Goal: Task Accomplishment & Management: Manage account settings

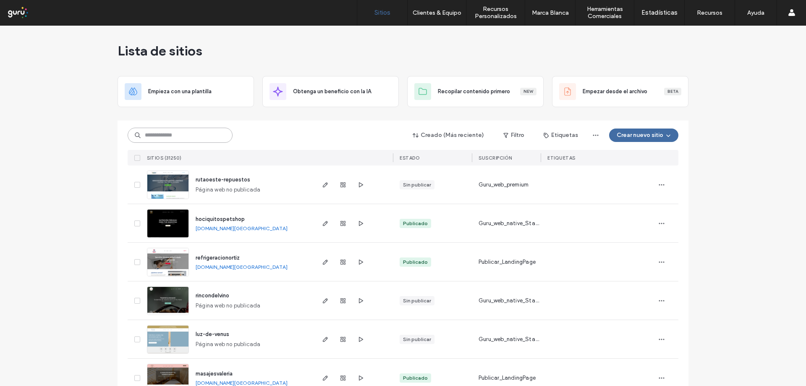
click at [196, 139] on input at bounding box center [180, 135] width 105 height 15
paste input "**********"
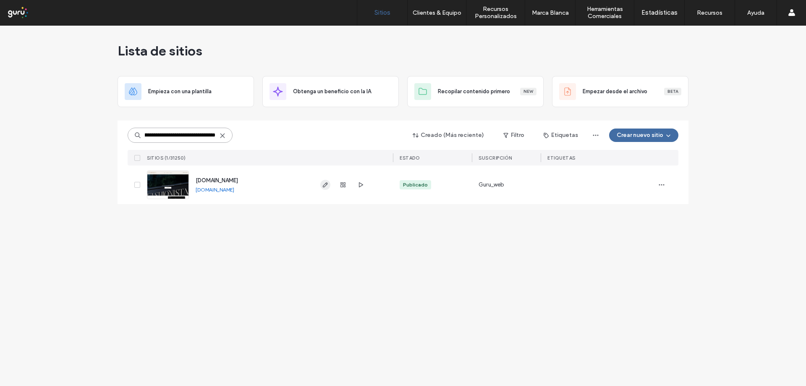
type input "**********"
click at [324, 188] on span "button" at bounding box center [325, 185] width 10 height 10
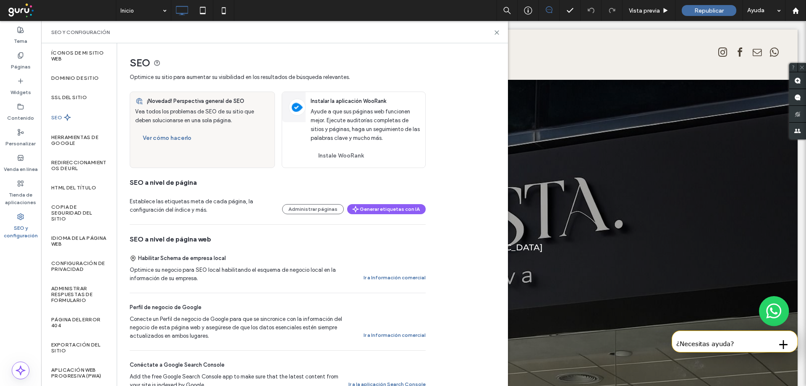
scroll to position [42, 0]
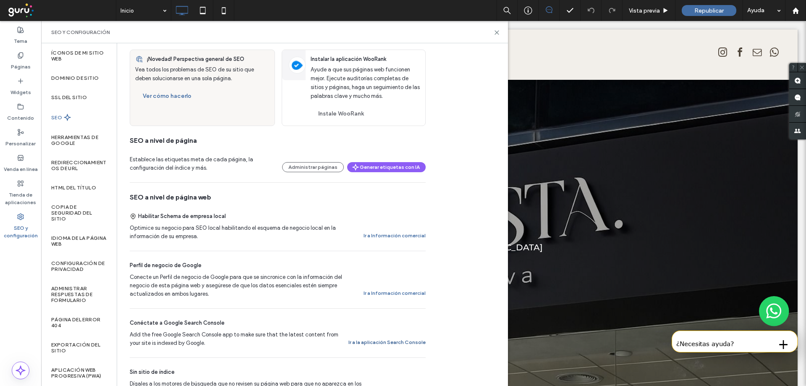
click at [382, 339] on button "Ir a la aplicación Search Console" at bounding box center [386, 342] width 77 height 10
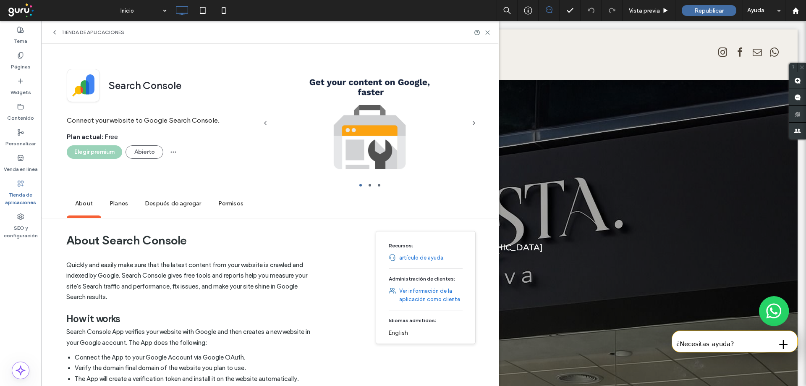
click at [136, 161] on div "Search Console Connect your website to Google Search Console. Plan actual : Fre…" at bounding box center [162, 130] width 190 height 123
click at [143, 154] on button "Abierto" at bounding box center [145, 151] width 38 height 13
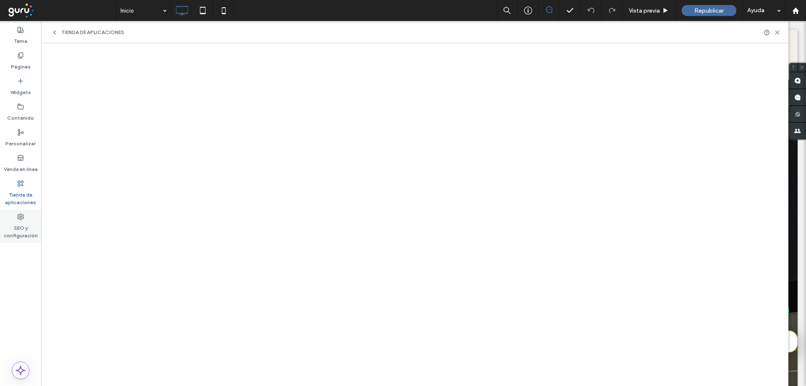
click at [16, 232] on label "SEO y configuración" at bounding box center [20, 229] width 41 height 19
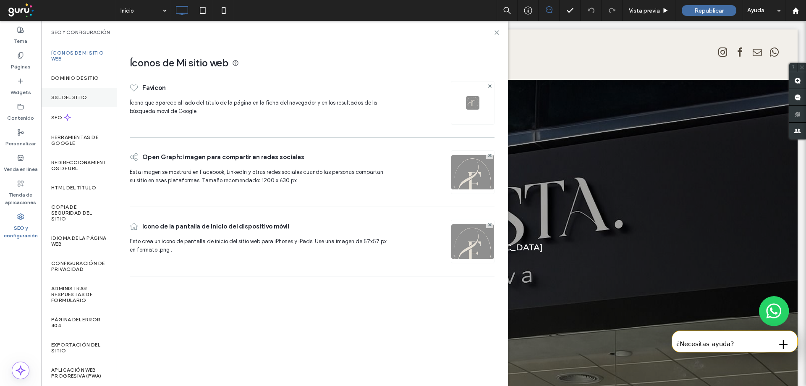
click at [65, 100] on label "SSL del sitio" at bounding box center [69, 97] width 36 height 6
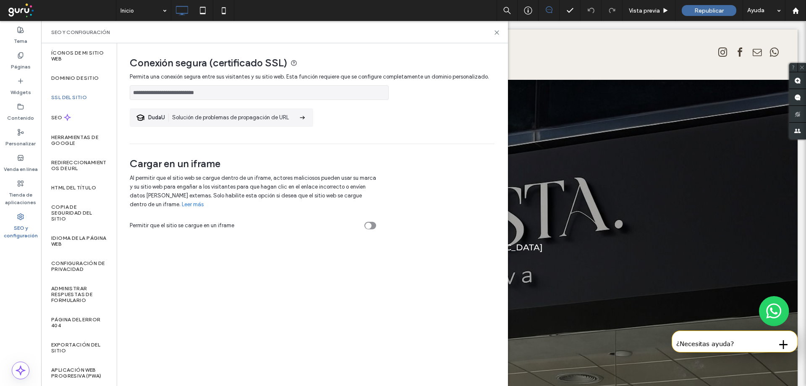
click at [67, 81] on div at bounding box center [403, 193] width 806 height 386
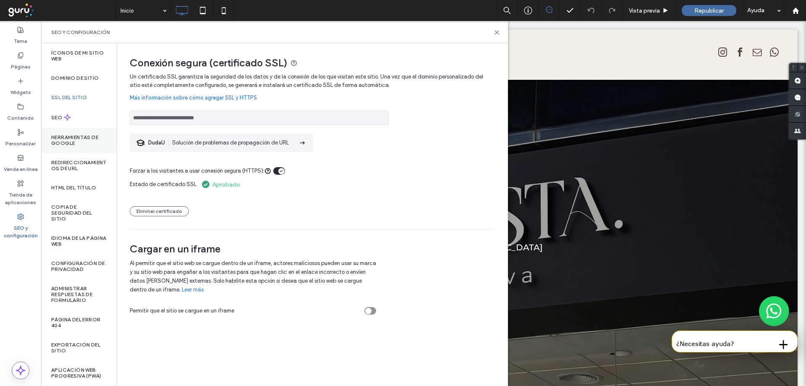
click at [65, 141] on label "Herramientas de Google" at bounding box center [78, 140] width 55 height 12
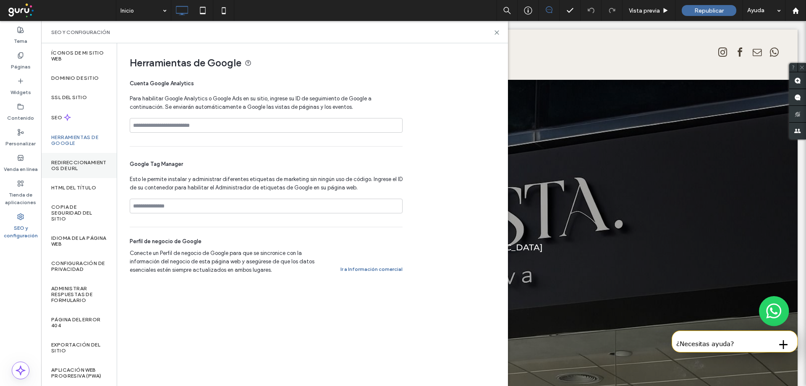
click at [65, 166] on label "Redireccionamientos de URL" at bounding box center [78, 166] width 55 height 12
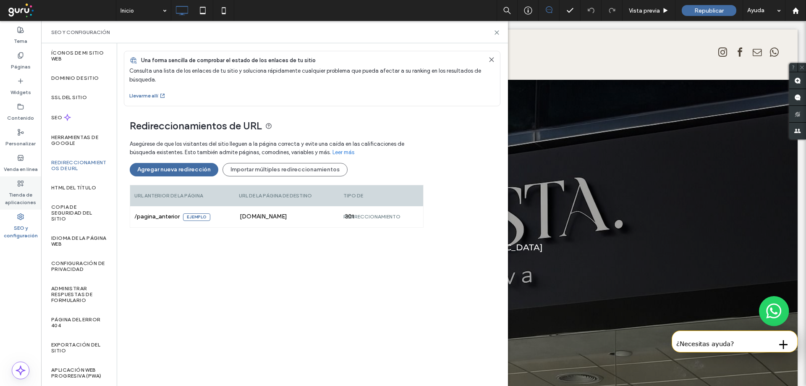
click at [18, 190] on label "Tienda de aplicaciones" at bounding box center [20, 196] width 41 height 19
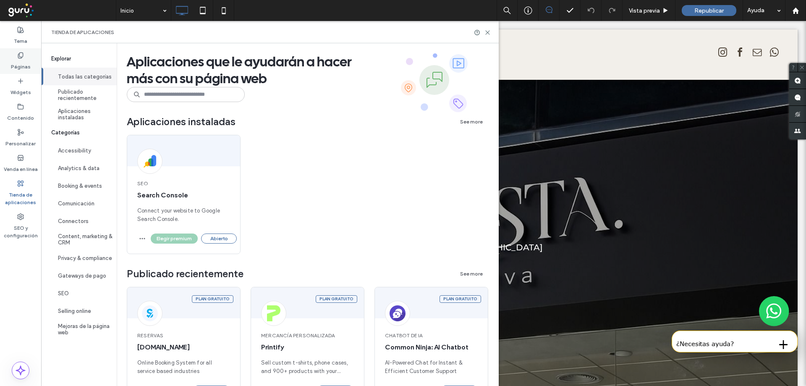
click at [21, 51] on div "Páginas" at bounding box center [20, 61] width 41 height 26
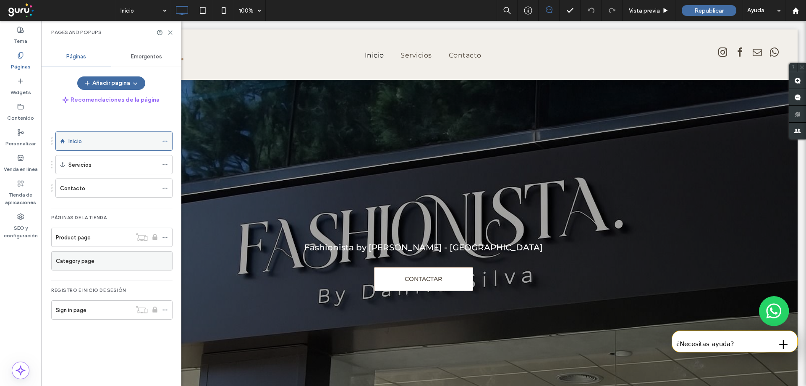
click at [164, 141] on icon at bounding box center [165, 141] width 6 height 6
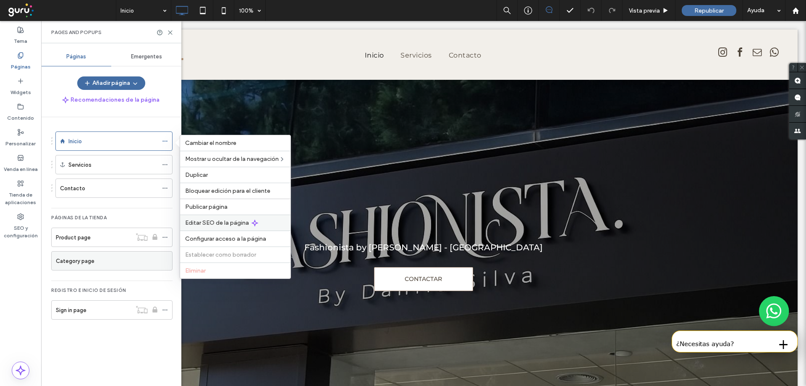
click at [211, 223] on span "Editar SEO de la página" at bounding box center [217, 222] width 64 height 7
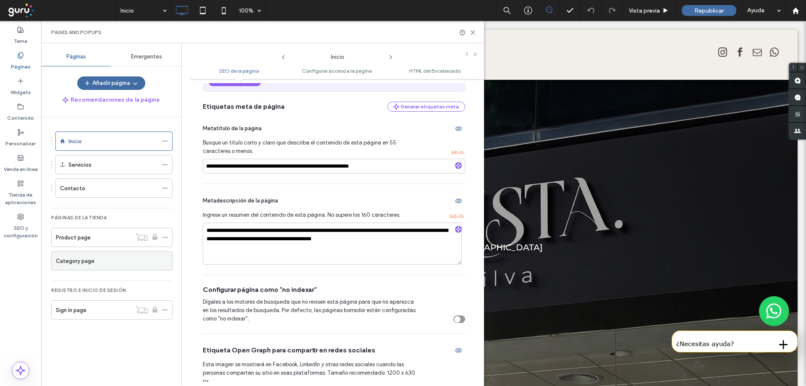
scroll to position [84, 0]
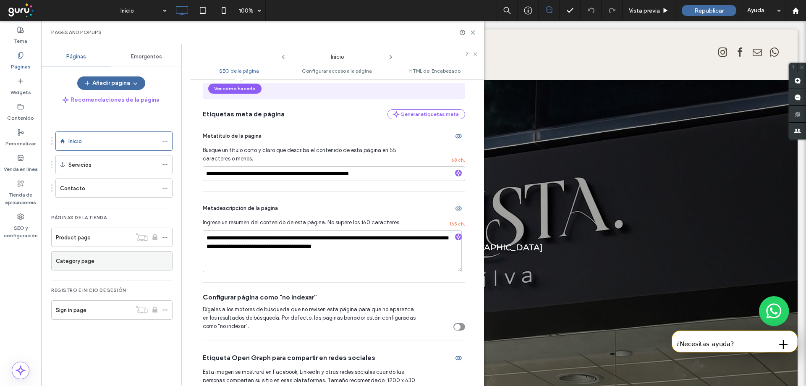
click at [22, 222] on label "SEO y configuración" at bounding box center [20, 229] width 41 height 19
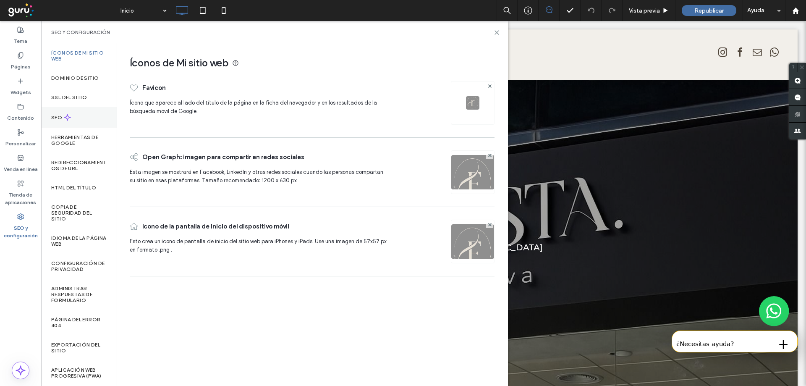
click at [67, 121] on div "SEO" at bounding box center [79, 117] width 76 height 21
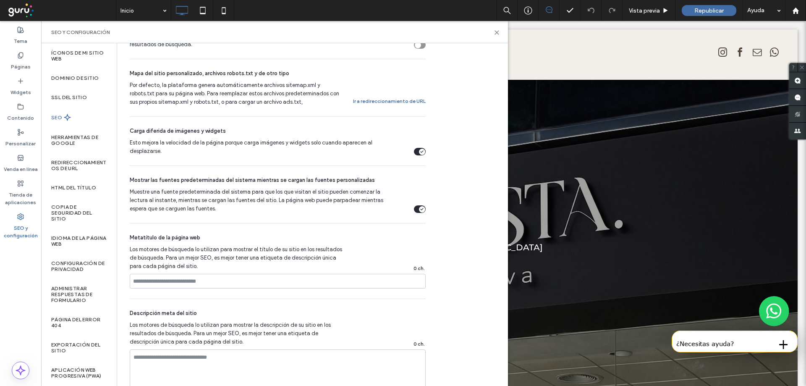
scroll to position [349, 0]
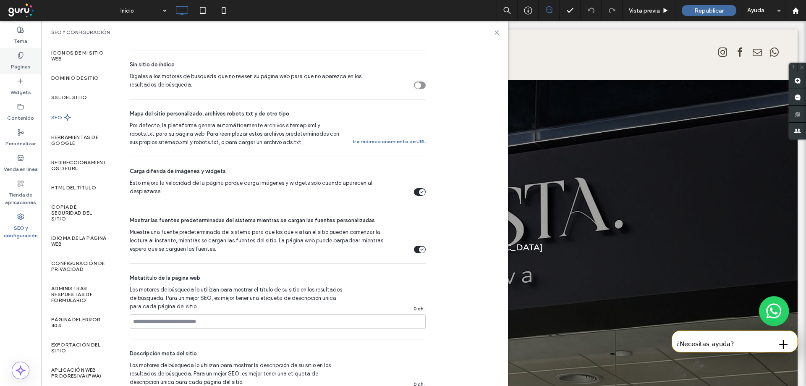
click at [30, 65] on div "Páginas" at bounding box center [20, 61] width 41 height 26
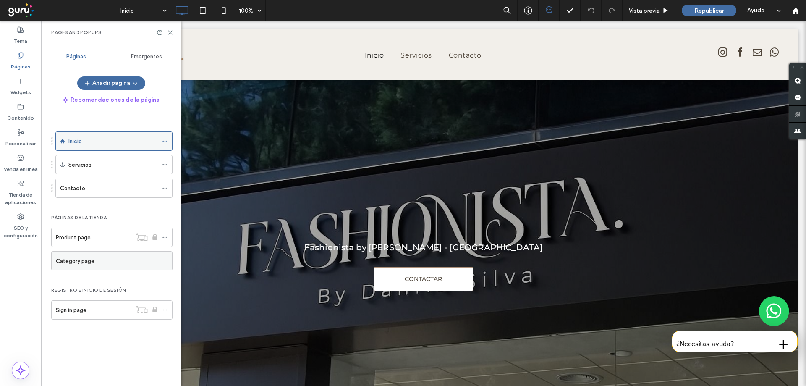
click at [162, 140] on icon at bounding box center [165, 141] width 6 height 6
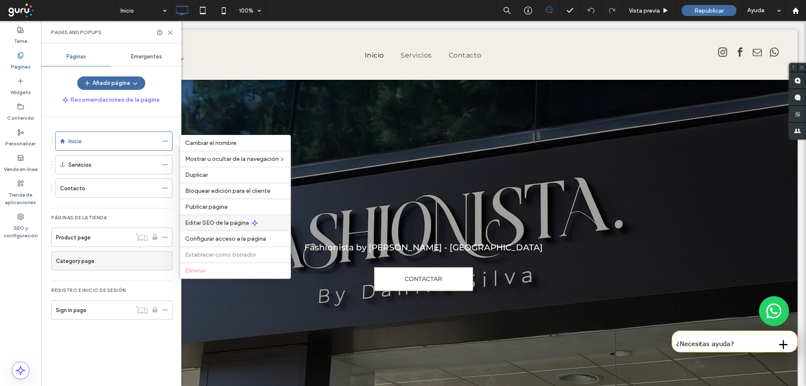
click at [233, 224] on span "Editar SEO de la página" at bounding box center [217, 222] width 64 height 7
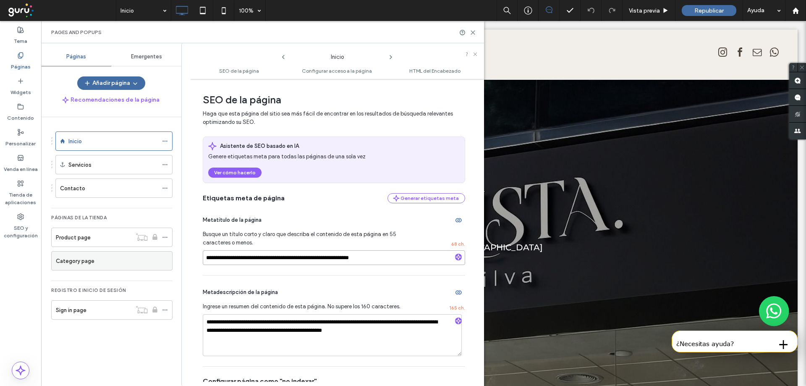
drag, startPoint x: 428, startPoint y: 262, endPoint x: 186, endPoint y: 274, distance: 242.5
click at [186, 274] on div "**********" at bounding box center [332, 214] width 303 height 343
click at [14, 222] on label "SEO y configuración" at bounding box center [20, 229] width 41 height 19
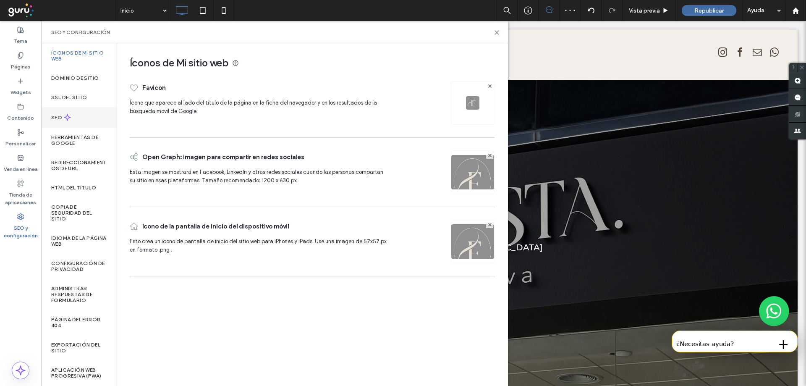
click at [68, 117] on use at bounding box center [67, 117] width 6 height 6
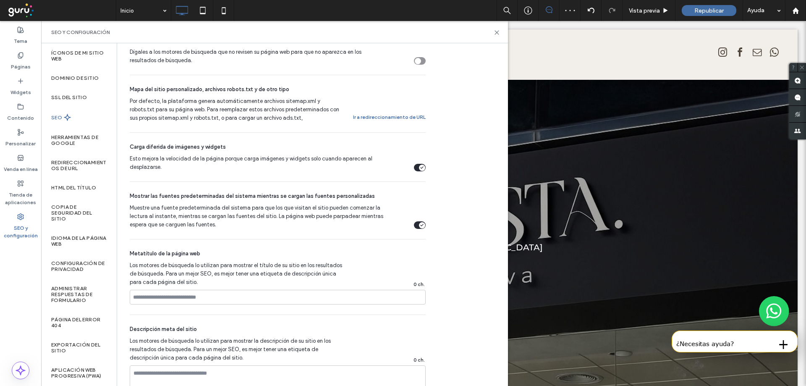
scroll to position [378, 0]
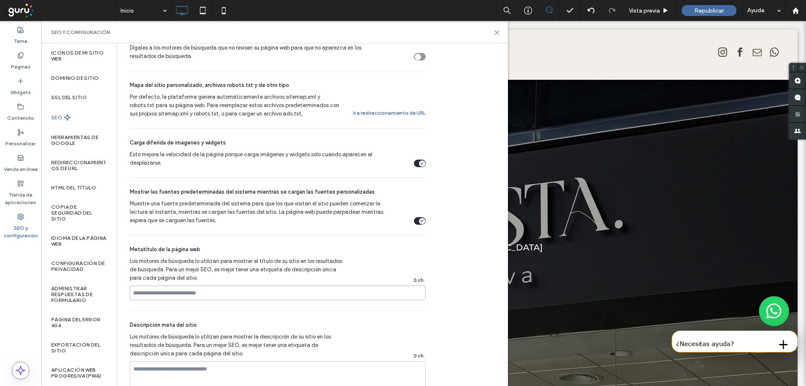
click at [212, 293] on input at bounding box center [278, 292] width 296 height 15
paste input "**********"
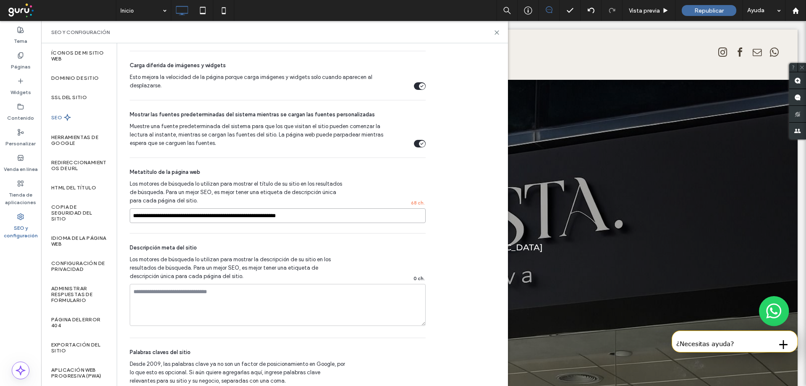
scroll to position [462, 0]
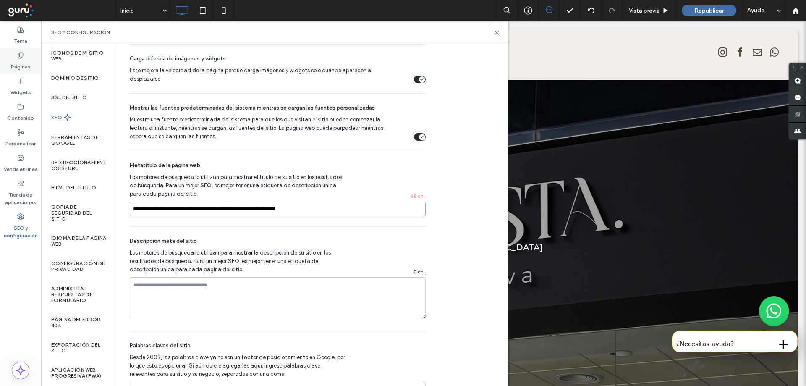
type input "**********"
click at [23, 55] on use at bounding box center [20, 54] width 5 height 5
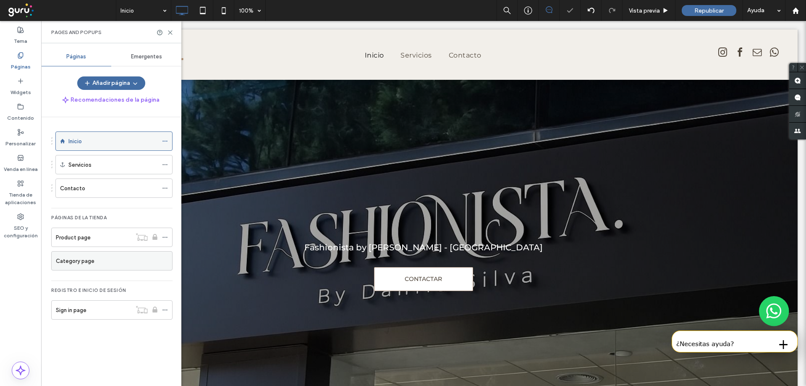
click at [167, 142] on icon at bounding box center [165, 141] width 6 height 6
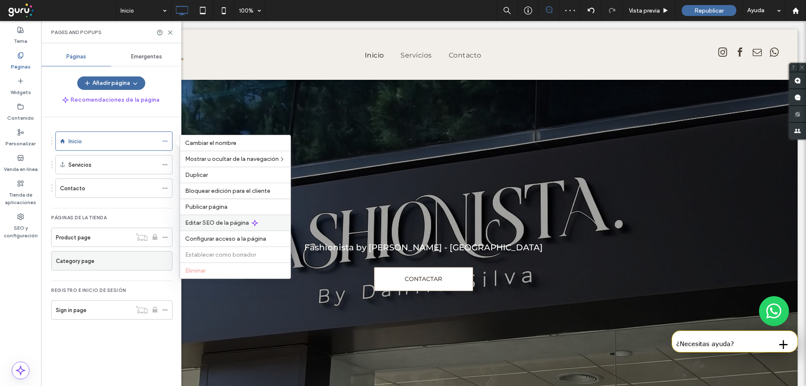
click at [218, 221] on span "Editar SEO de la página" at bounding box center [217, 222] width 64 height 7
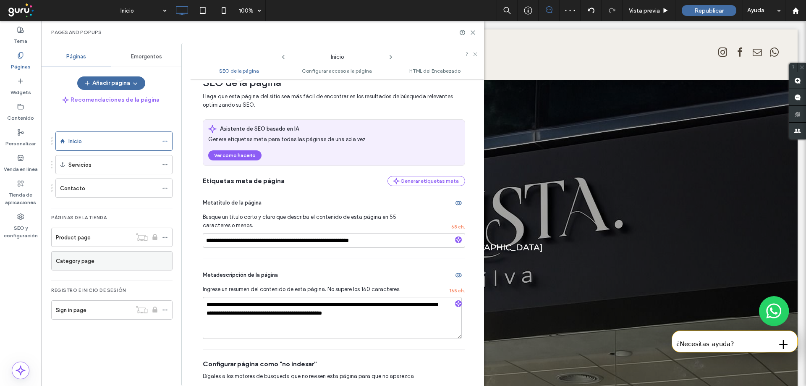
scroll to position [126, 0]
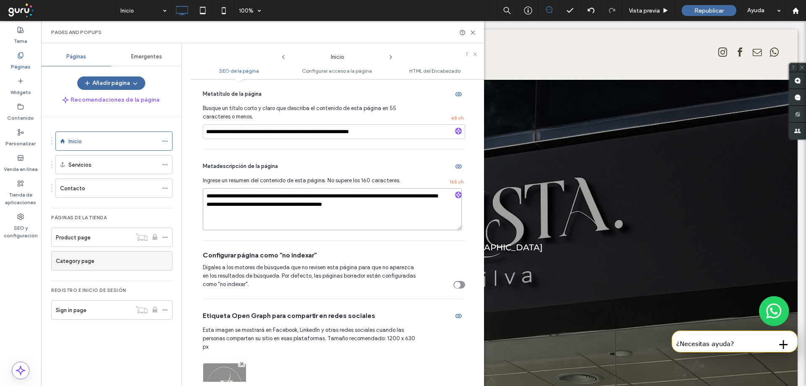
drag, startPoint x: 208, startPoint y: 196, endPoint x: 418, endPoint y: 209, distance: 210.3
click at [418, 209] on textarea "**********" at bounding box center [332, 209] width 259 height 42
click at [20, 239] on label "SEO y configuración" at bounding box center [20, 229] width 41 height 19
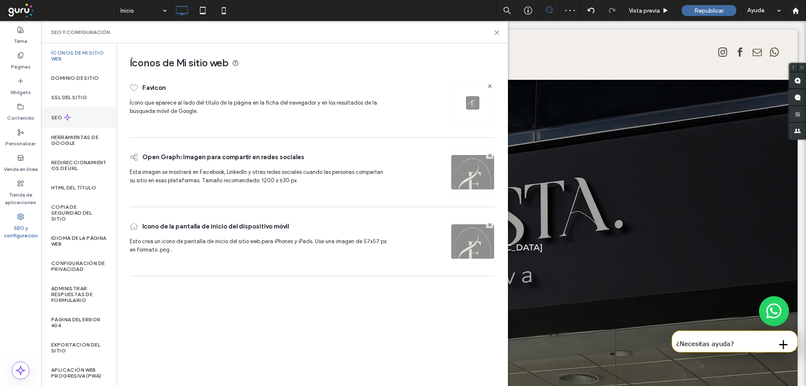
click at [67, 118] on icon at bounding box center [67, 117] width 7 height 7
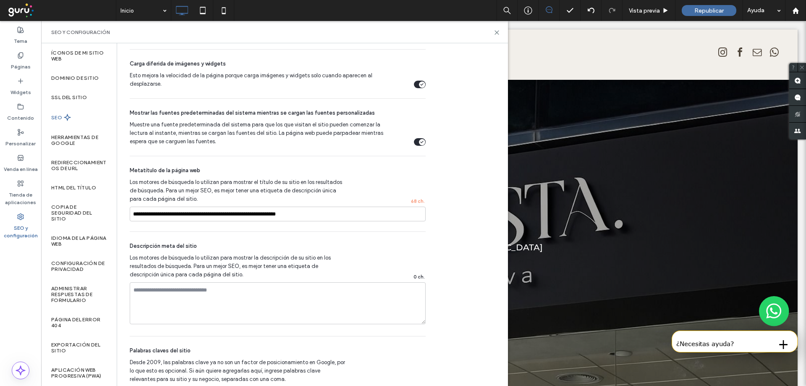
scroll to position [462, 0]
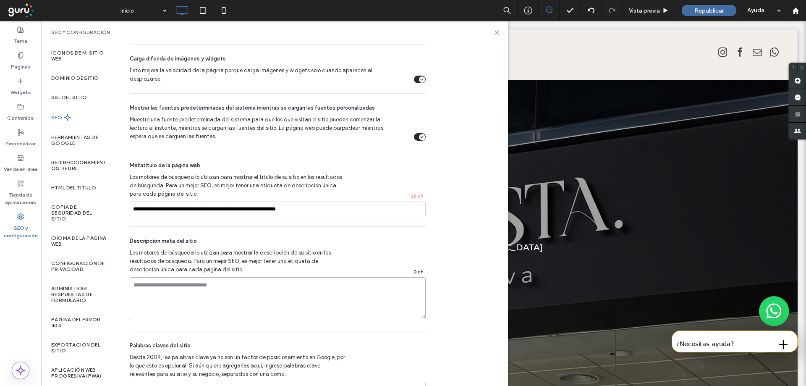
click at [220, 297] on textarea at bounding box center [278, 298] width 296 height 42
paste textarea "**********"
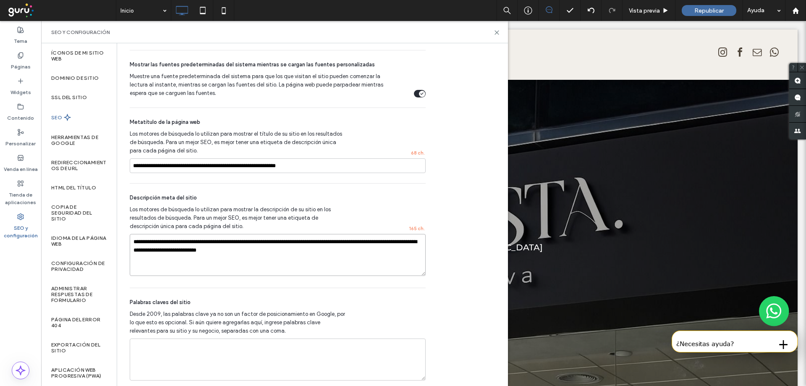
scroll to position [517, 0]
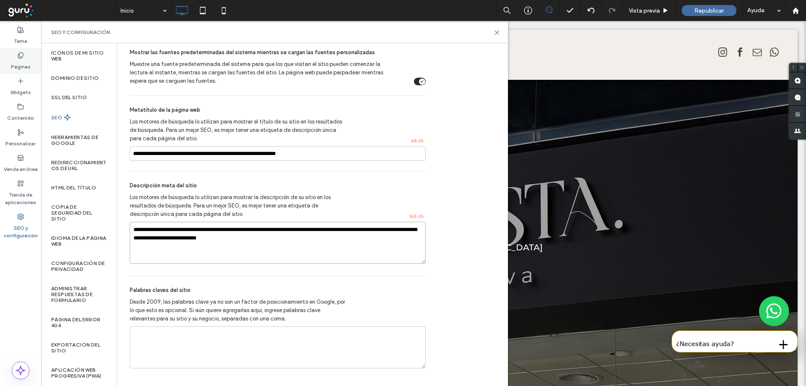
type textarea "**********"
click at [25, 65] on label "Páginas" at bounding box center [21, 65] width 20 height 12
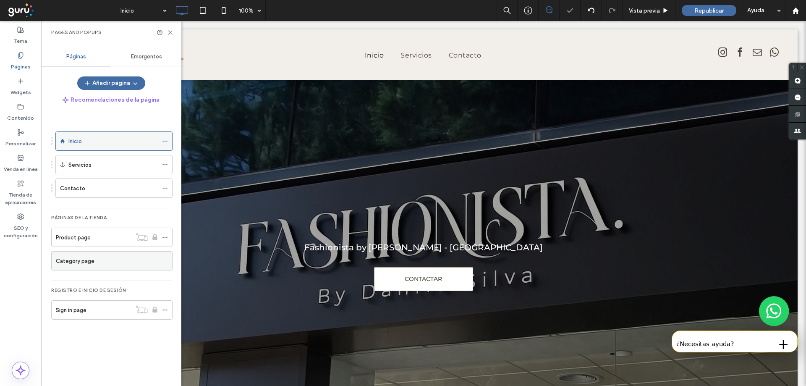
click at [168, 144] on div at bounding box center [167, 141] width 10 height 13
click at [165, 141] on icon at bounding box center [165, 141] width 6 height 6
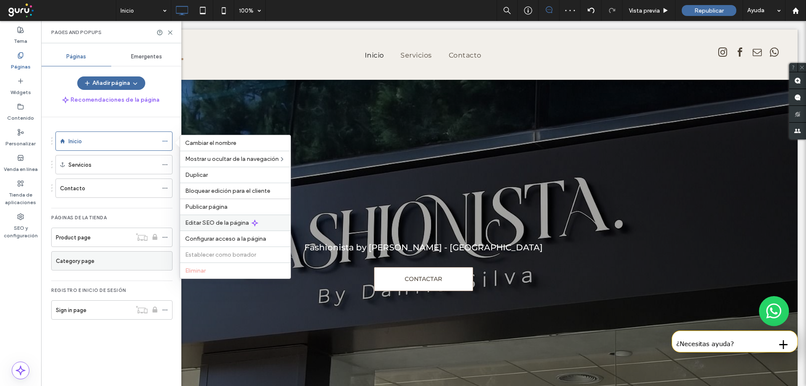
click at [196, 222] on span "Editar SEO de la página" at bounding box center [217, 222] width 64 height 7
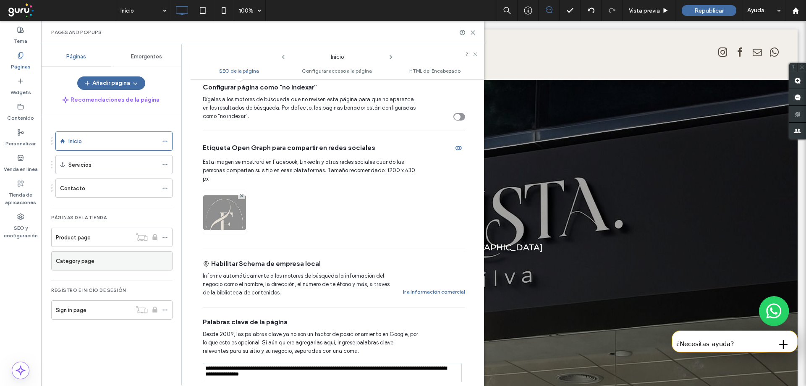
scroll to position [378, 0]
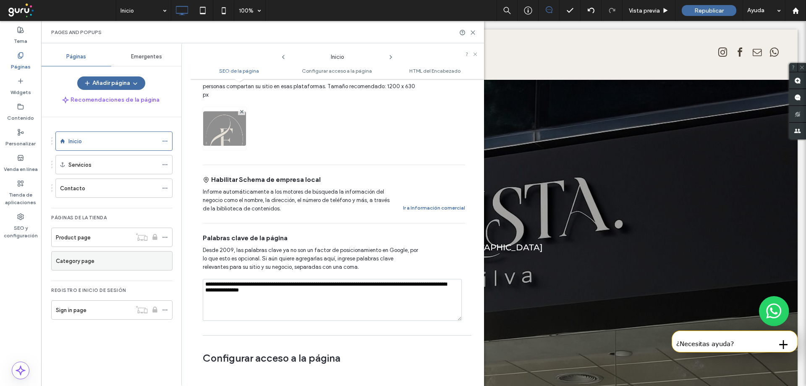
drag, startPoint x: 203, startPoint y: 277, endPoint x: 314, endPoint y: 283, distance: 111.4
click at [314, 283] on textarea "**********" at bounding box center [332, 300] width 259 height 42
click at [24, 58] on icon at bounding box center [20, 55] width 7 height 7
click at [26, 228] on label "SEO y configuración" at bounding box center [20, 229] width 41 height 19
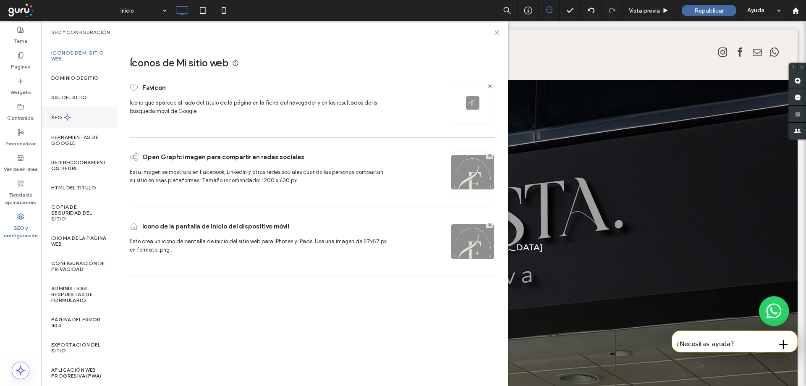
click at [78, 113] on div "SEO" at bounding box center [79, 117] width 76 height 21
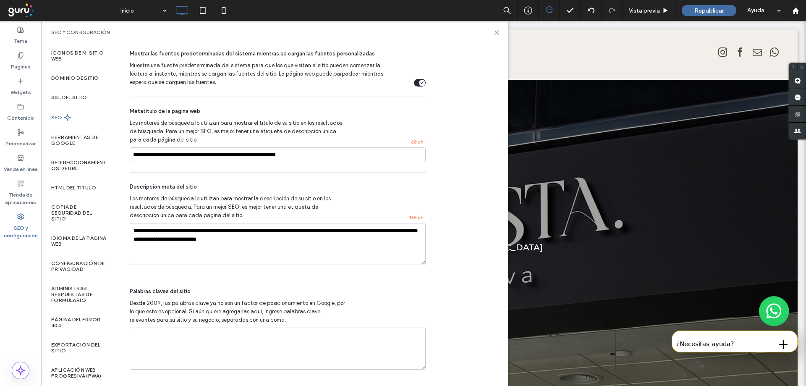
scroll to position [517, 0]
paste textarea "**********"
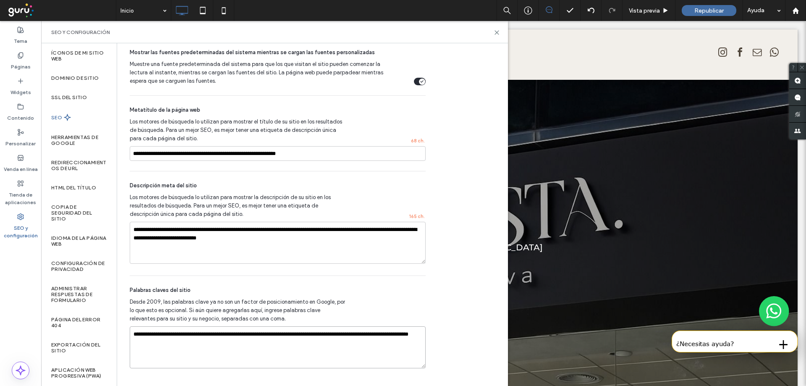
type textarea "**********"
